Goal: Transaction & Acquisition: Purchase product/service

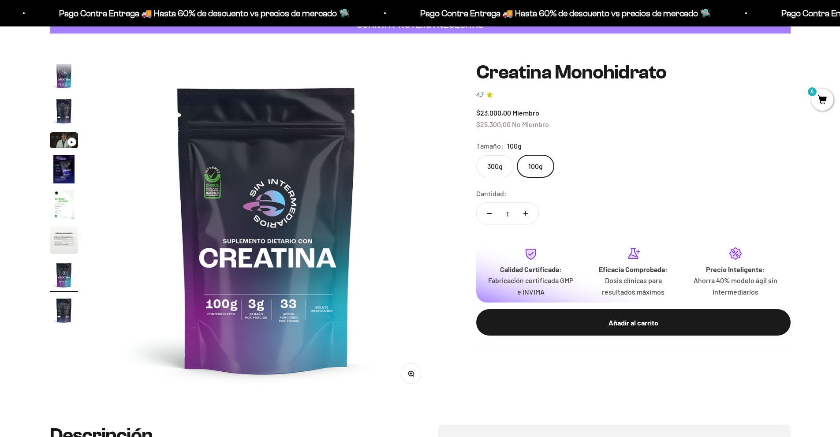
scroll to position [36, 0]
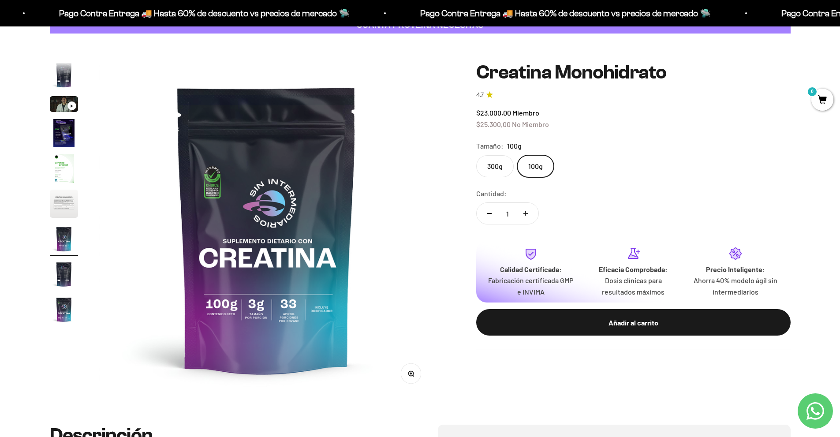
click at [492, 162] on label "300g" at bounding box center [494, 166] width 37 height 22
click at [476, 155] on input "300g" at bounding box center [476, 155] width 0 height 0
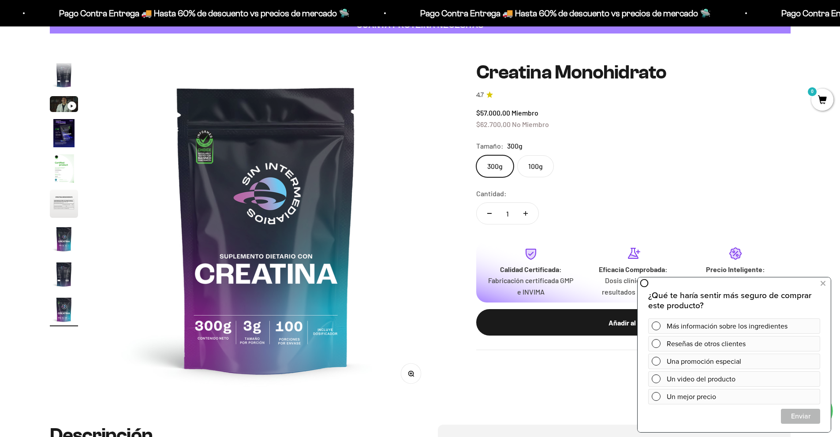
click at [823, 201] on div "Zoom Ir al artículo 1 Ir al artículo 2 Ir al artículo 3 Ir al artículo 4 Ir al …" at bounding box center [420, 229] width 840 height 391
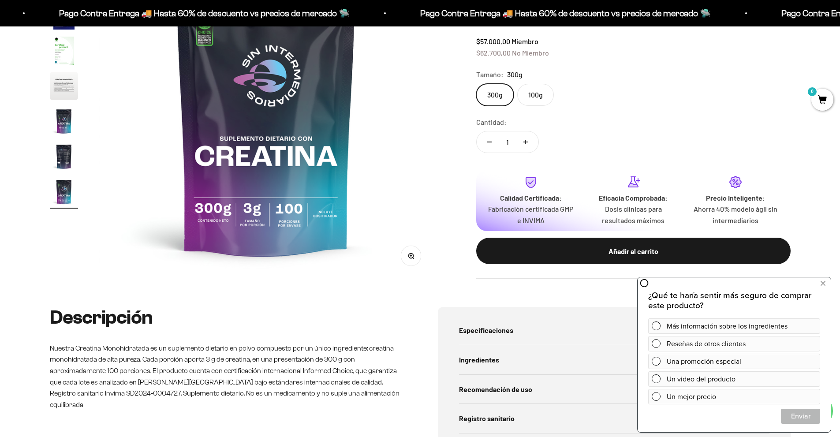
scroll to position [30, 0]
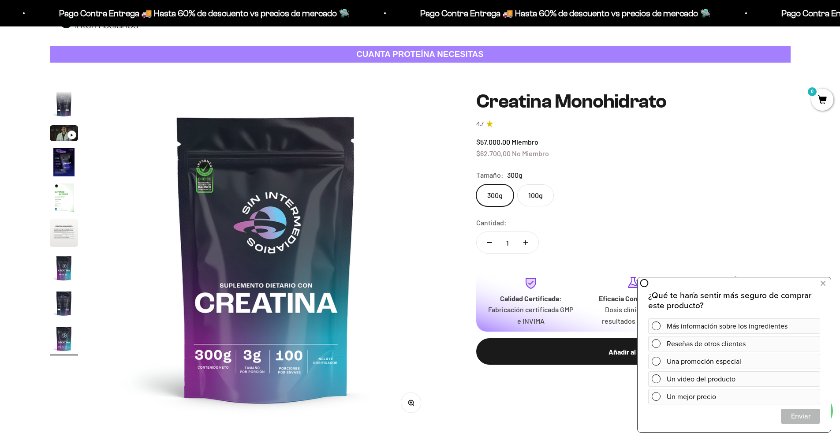
click at [57, 238] on img "Ir al artículo 6" at bounding box center [64, 233] width 28 height 28
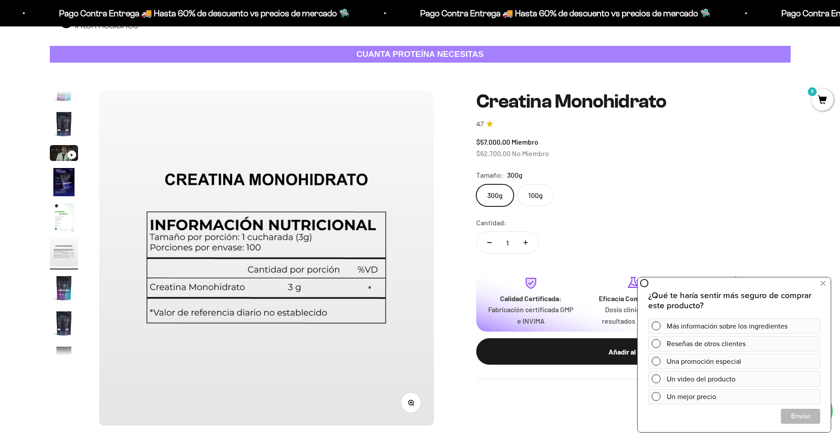
click at [60, 183] on img "Ir al artículo 4" at bounding box center [64, 182] width 28 height 28
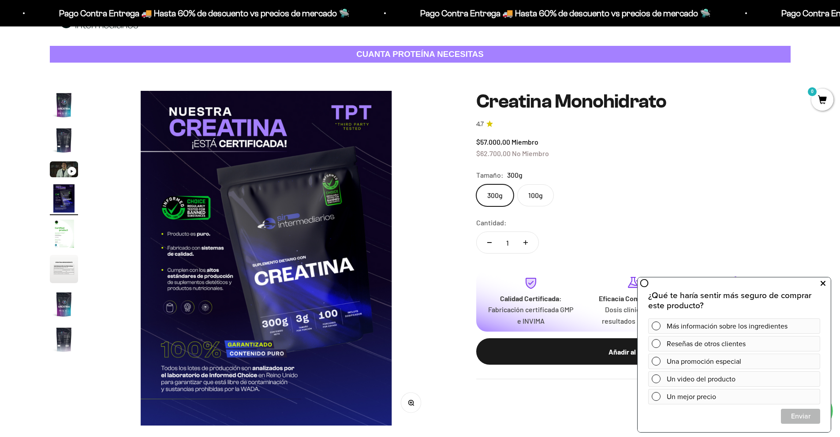
click at [823, 280] on icon at bounding box center [823, 283] width 5 height 11
